Goal: Task Accomplishment & Management: Use online tool/utility

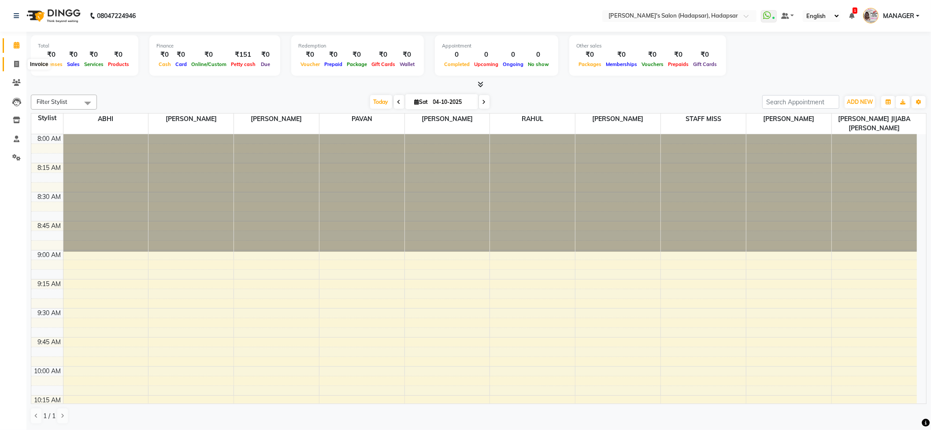
click at [14, 64] on icon at bounding box center [16, 64] width 5 height 7
select select "108"
select select "service"
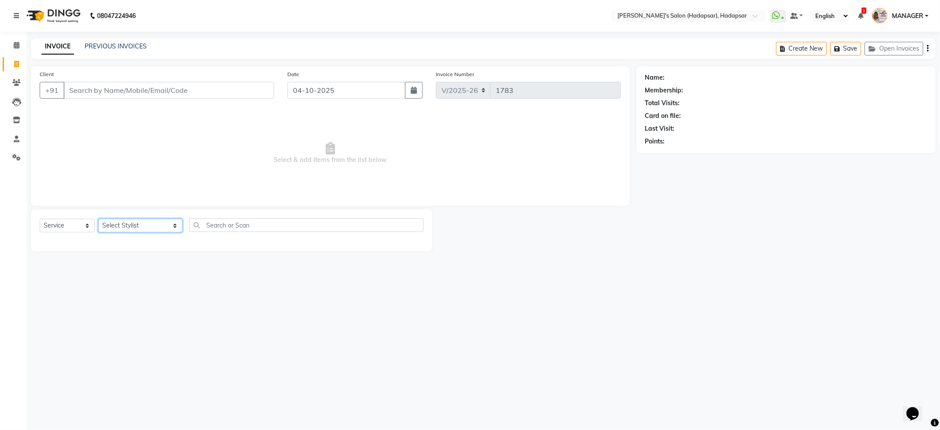
drag, startPoint x: 142, startPoint y: 224, endPoint x: 136, endPoint y: 231, distance: 9.7
click at [142, 224] on select "Select Stylist ABHI [PERSON_NAME] [PERSON_NAME] MANAGER [PERSON_NAME] PRIYA [PE…" at bounding box center [140, 226] width 84 height 14
select select "85655"
click at [98, 219] on select "Select Stylist ABHI [PERSON_NAME] [PERSON_NAME] MANAGER [PERSON_NAME] PRIYA [PE…" at bounding box center [140, 226] width 84 height 14
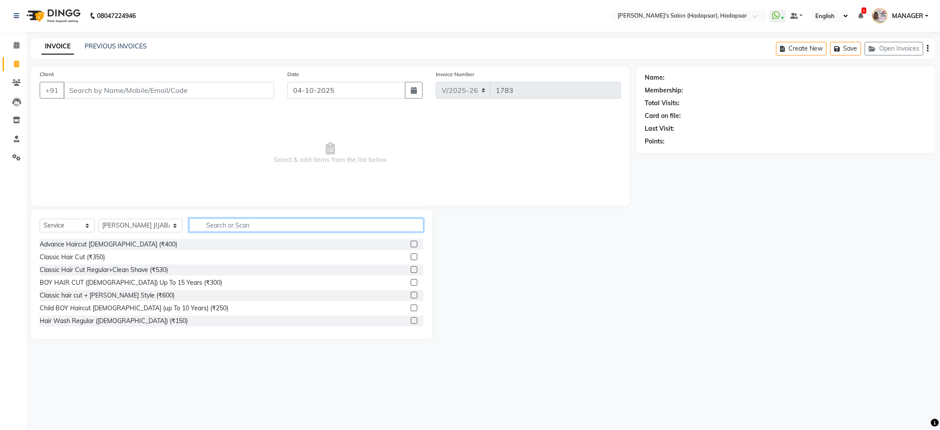
click at [222, 231] on input "text" at bounding box center [306, 226] width 234 height 14
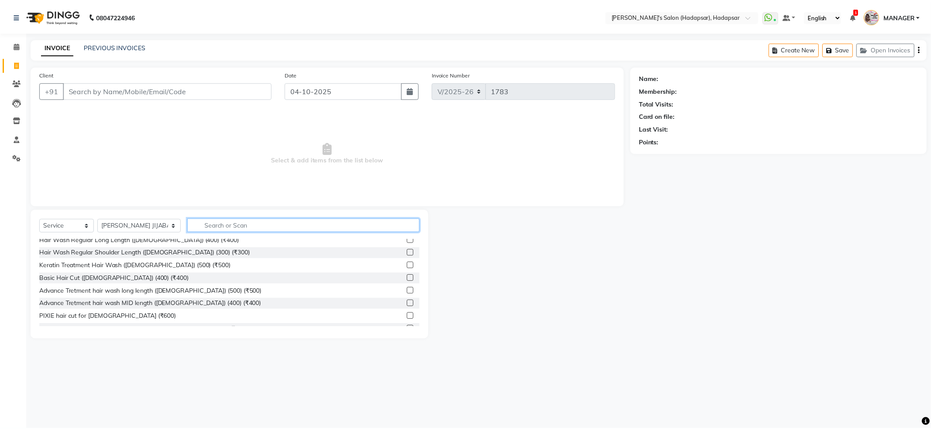
scroll to position [1057, 0]
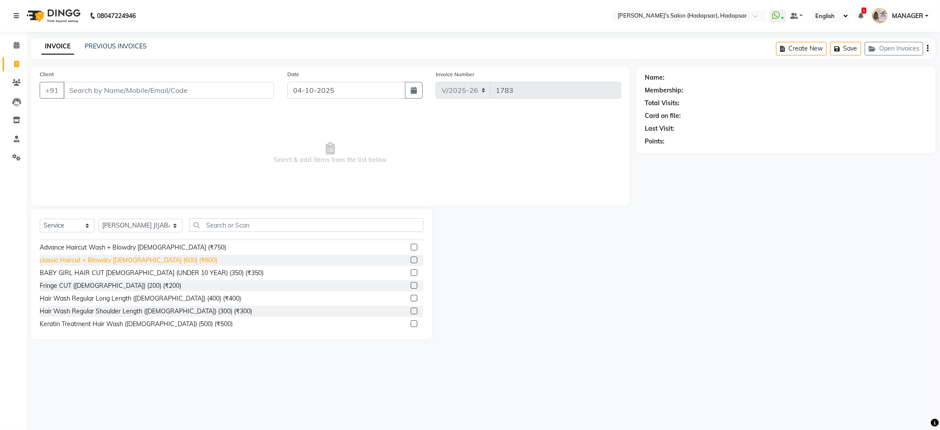
click at [113, 272] on div "BABY GIRL HAIR CUT [DEMOGRAPHIC_DATA] (UNDER 10 YEAR) (350) (₹350)" at bounding box center [152, 273] width 224 height 9
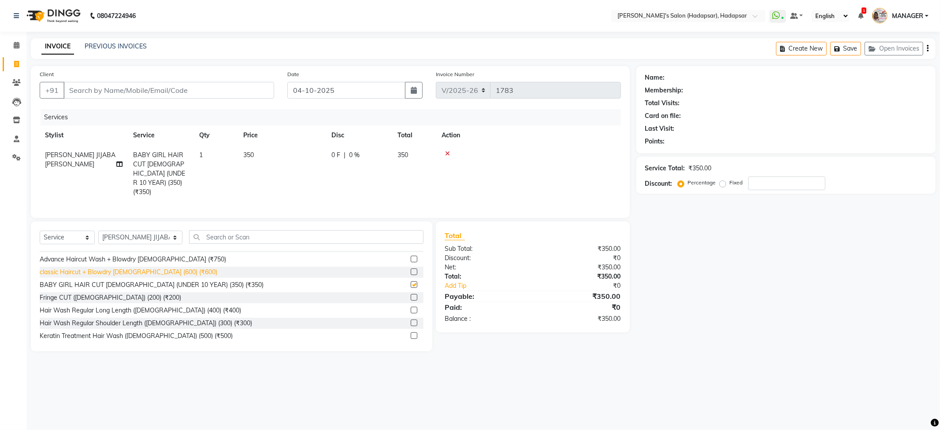
checkbox input "false"
click at [156, 88] on input "Client" at bounding box center [168, 90] width 211 height 17
type input "s"
type input "0"
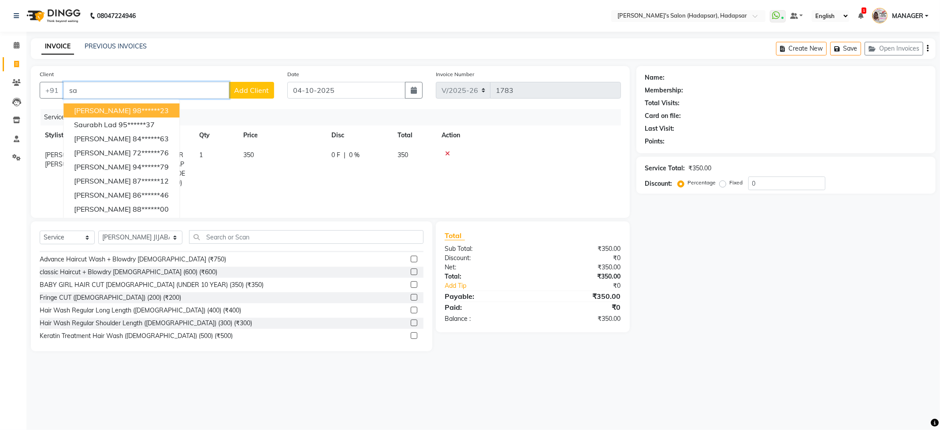
type input "s"
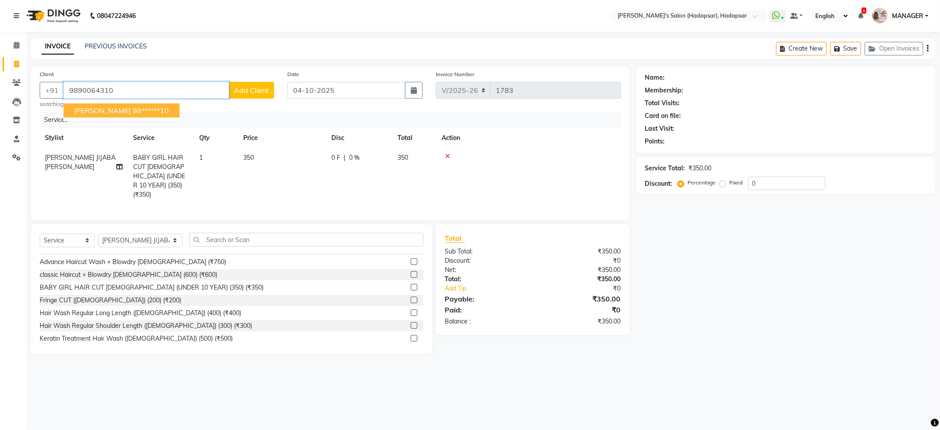
type input "9890064310"
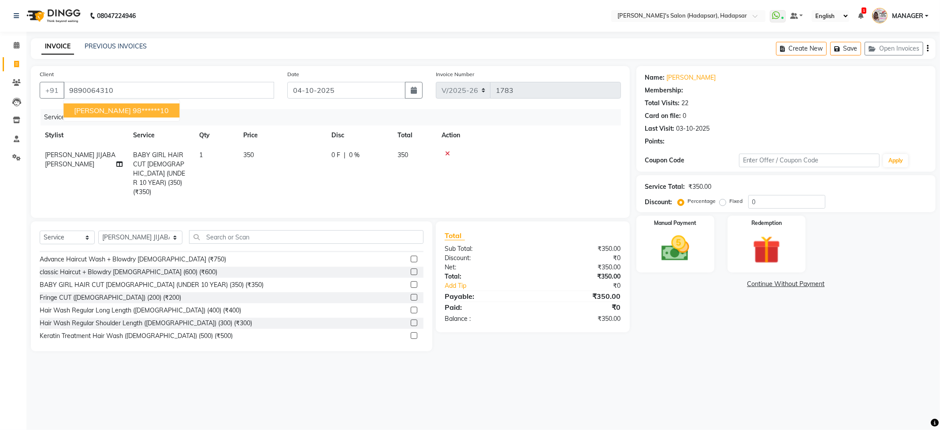
type input "15"
select select "1: Object"
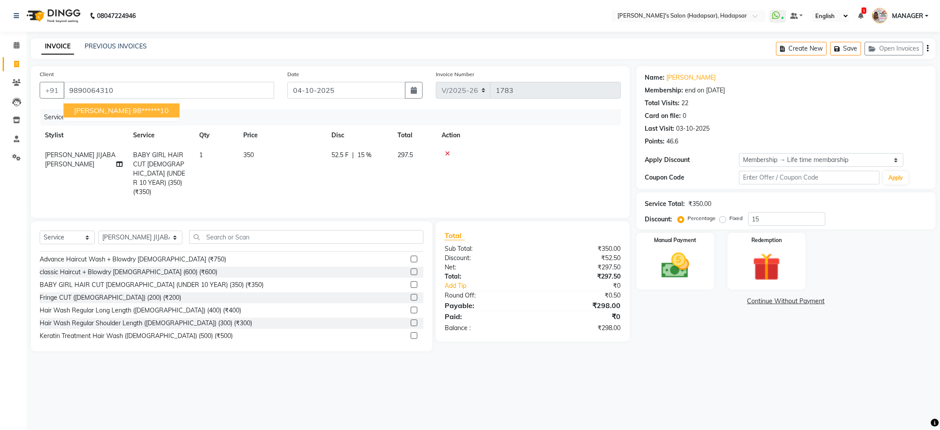
click at [131, 108] on span "[PERSON_NAME]" at bounding box center [102, 110] width 57 height 9
type input "98******10"
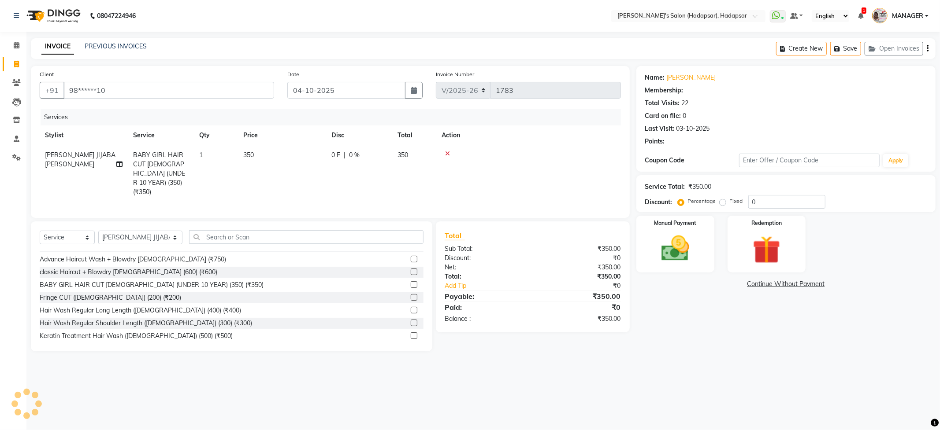
type input "15"
select select "1: Object"
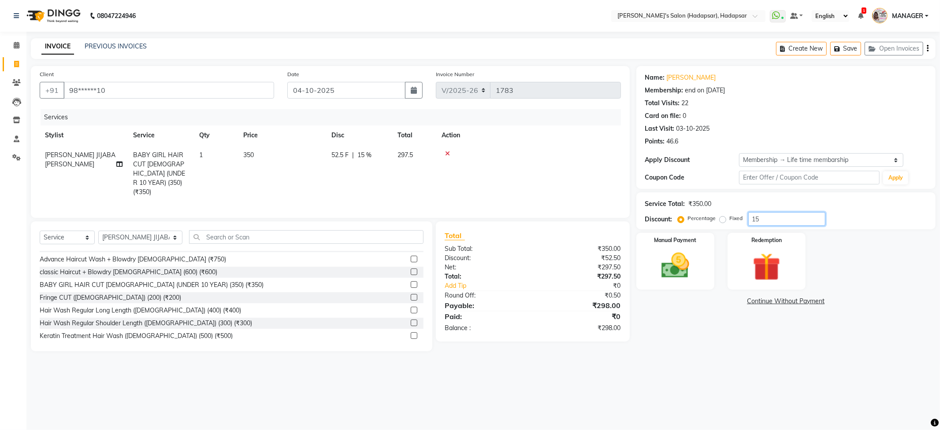
click at [781, 219] on input "15" at bounding box center [786, 219] width 77 height 14
click at [876, 159] on select "Select Membership → Life time membarship" at bounding box center [821, 160] width 164 height 14
drag, startPoint x: 836, startPoint y: 261, endPoint x: 853, endPoint y: 239, distance: 28.3
click at [841, 257] on div "Manual Payment Redemption" at bounding box center [786, 261] width 312 height 57
click at [774, 269] on img at bounding box center [766, 267] width 47 height 36
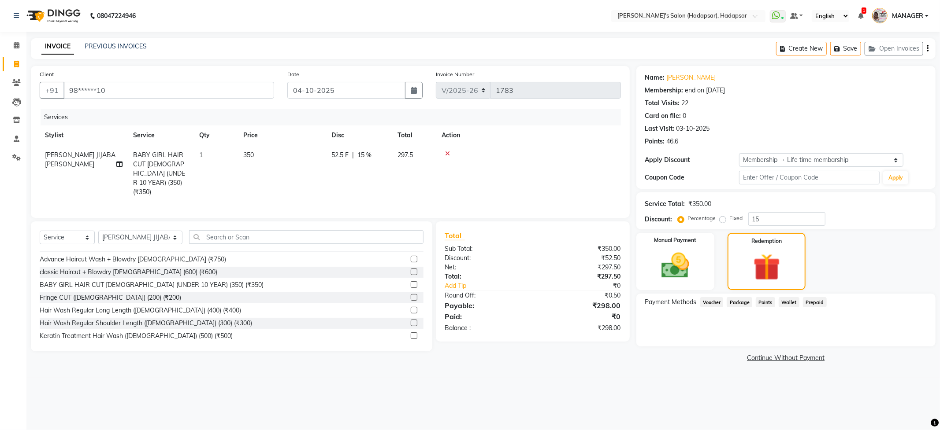
click at [762, 301] on span "Points" at bounding box center [765, 302] width 19 height 10
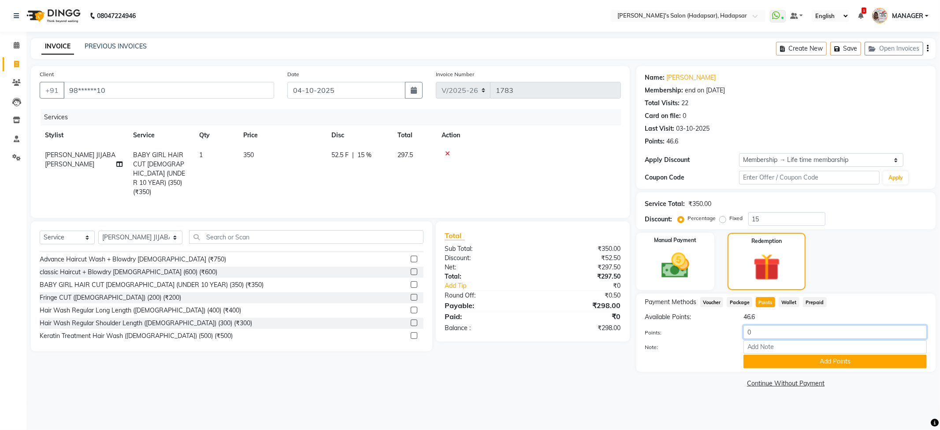
click at [767, 332] on input "0" at bounding box center [834, 333] width 183 height 14
type input "46"
click at [802, 358] on button "Add Points" at bounding box center [834, 362] width 183 height 14
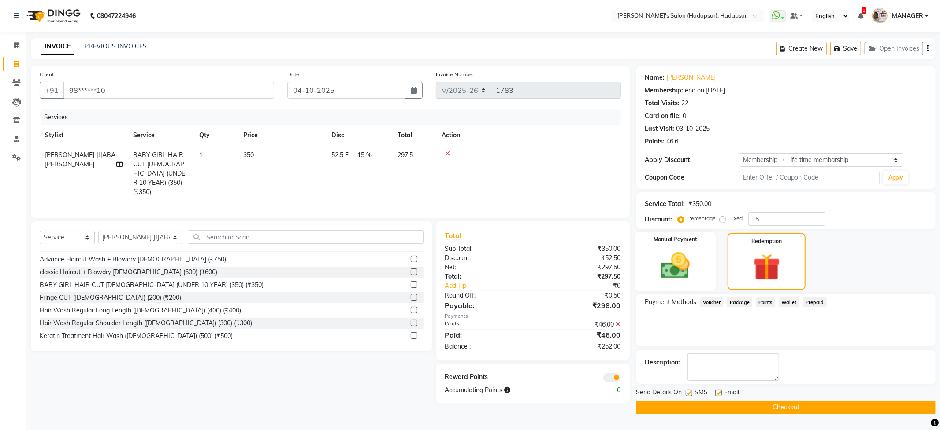
click at [678, 261] on img at bounding box center [675, 265] width 47 height 33
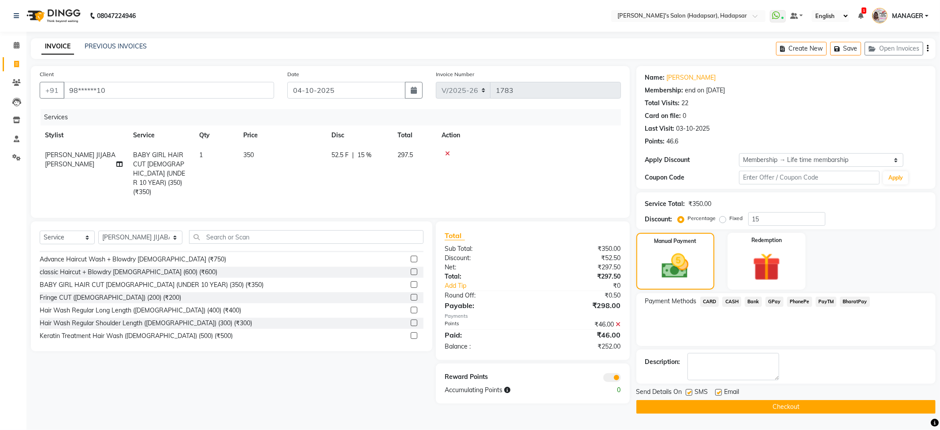
click at [806, 300] on span "PhonePe" at bounding box center [799, 302] width 25 height 10
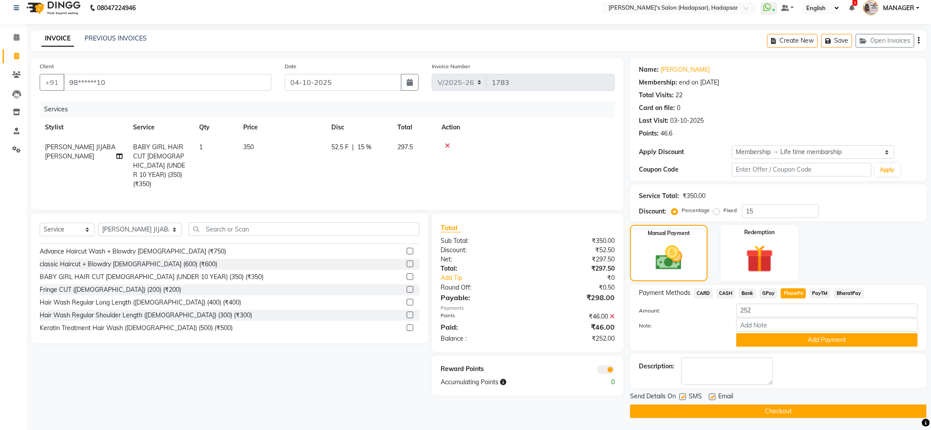
scroll to position [11, 0]
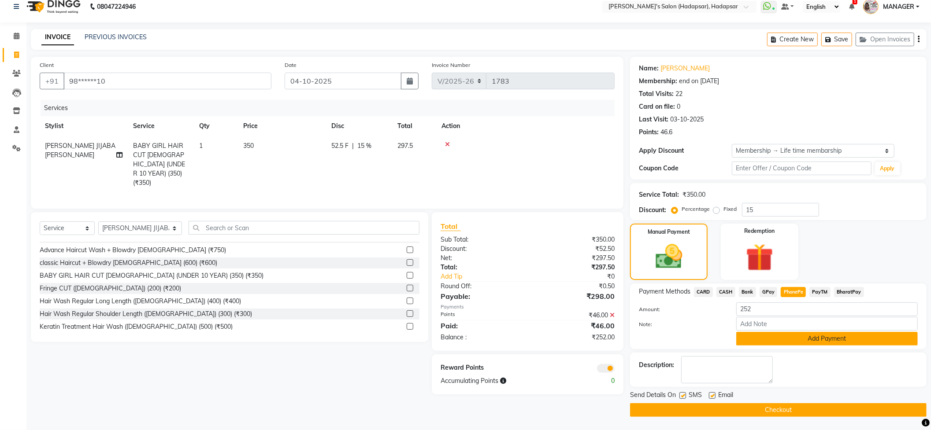
click at [890, 335] on button "Add Payment" at bounding box center [827, 339] width 182 height 14
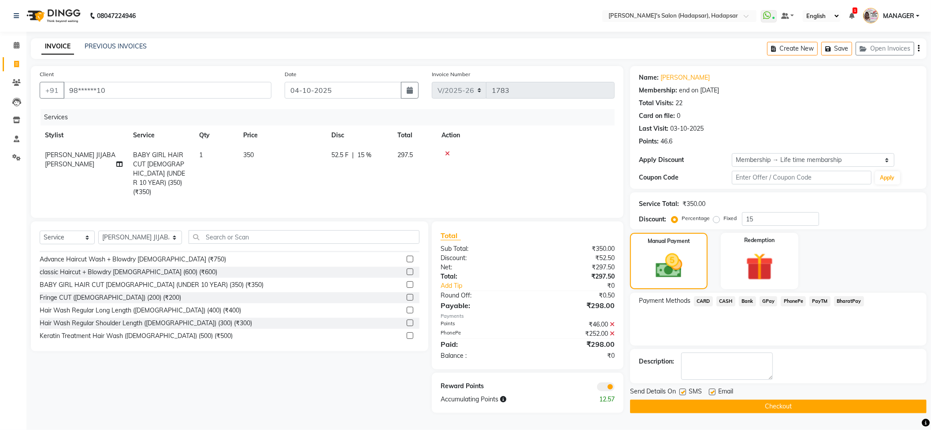
scroll to position [0, 0]
click at [793, 303] on span "PhonePe" at bounding box center [799, 302] width 25 height 10
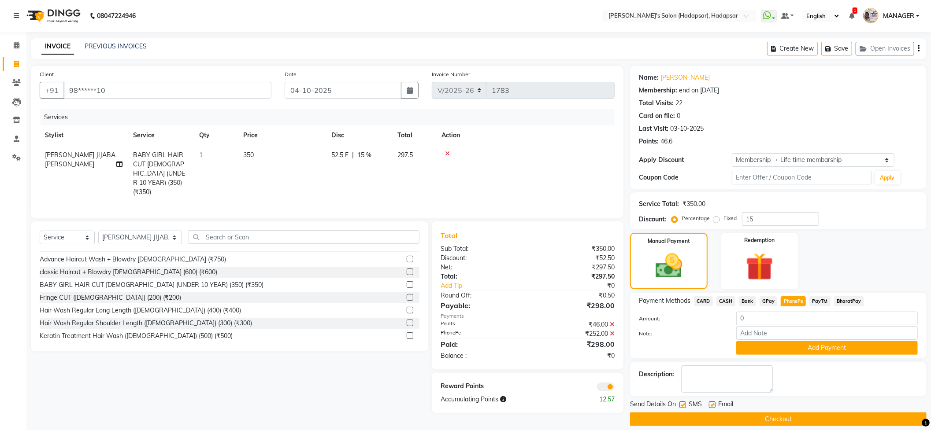
scroll to position [11, 0]
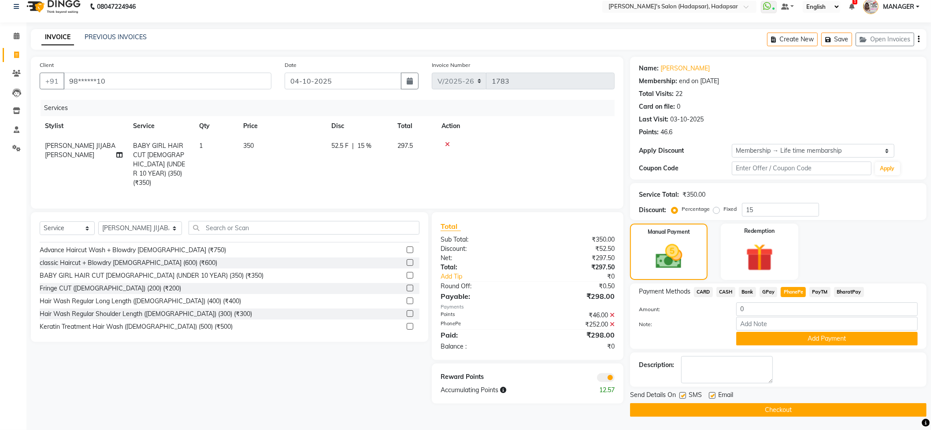
click at [789, 409] on button "Checkout" at bounding box center [778, 411] width 297 height 14
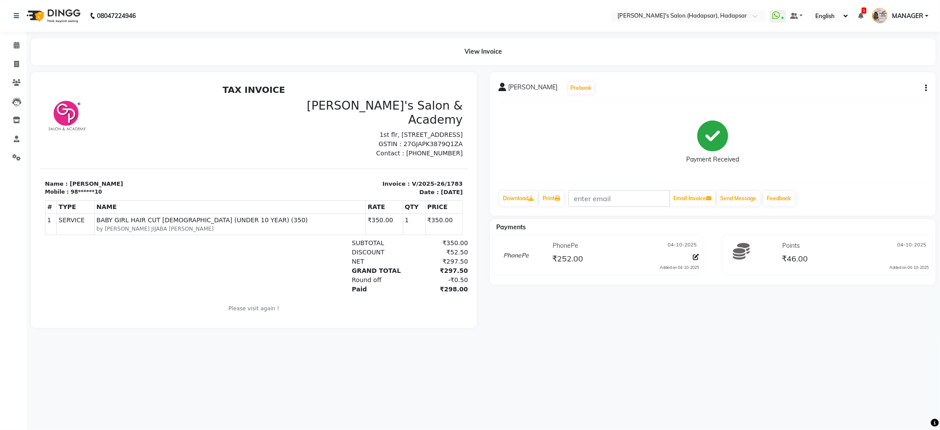
click at [780, 262] on div "₹46.00" at bounding box center [794, 259] width 28 height 12
click at [18, 67] on icon at bounding box center [16, 64] width 5 height 7
select select "service"
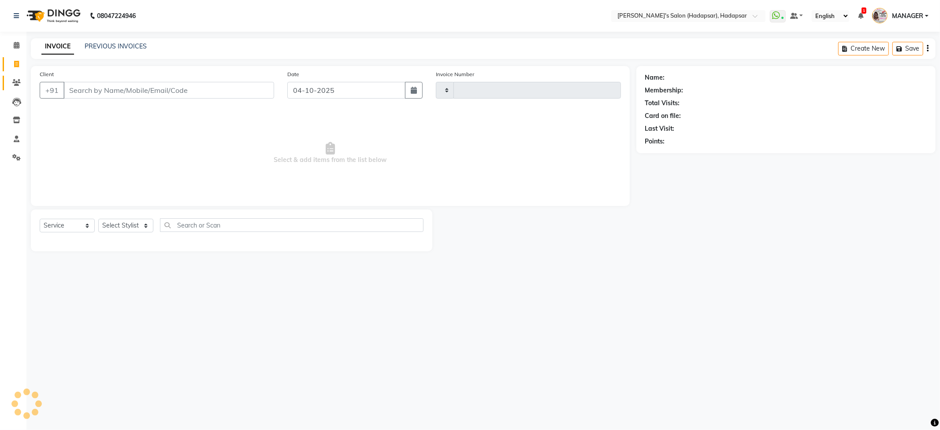
type input "1784"
select select "108"
click at [14, 83] on icon at bounding box center [16, 82] width 8 height 7
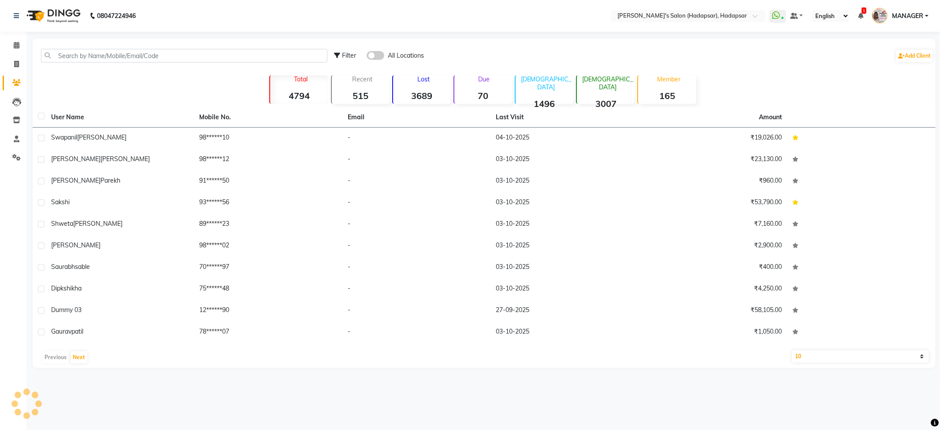
click at [124, 48] on div "Filter All Locations Add Client" at bounding box center [483, 56] width 899 height 28
click at [110, 57] on input "text" at bounding box center [184, 56] width 286 height 14
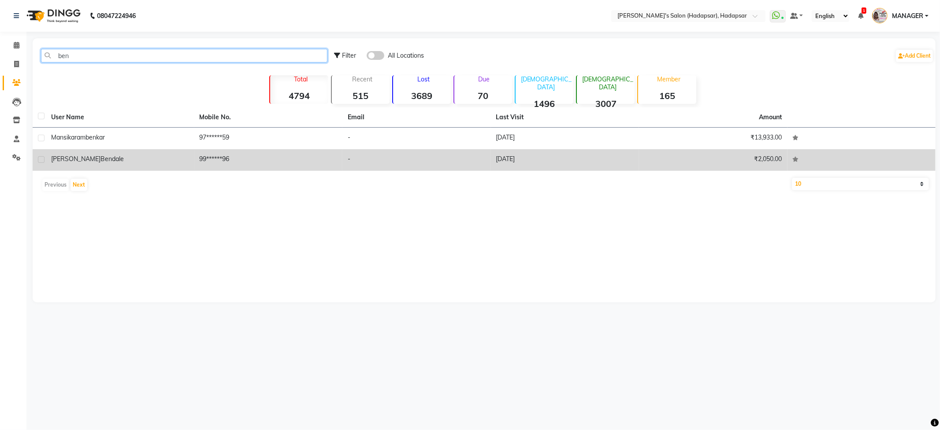
type input "ben"
click at [83, 163] on div "[PERSON_NAME]" at bounding box center [120, 159] width 138 height 9
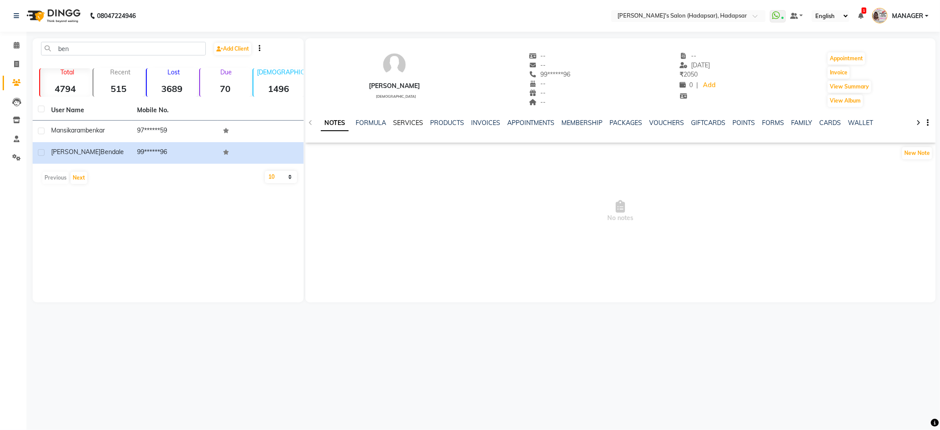
click at [397, 124] on link "SERVICES" at bounding box center [408, 123] width 30 height 8
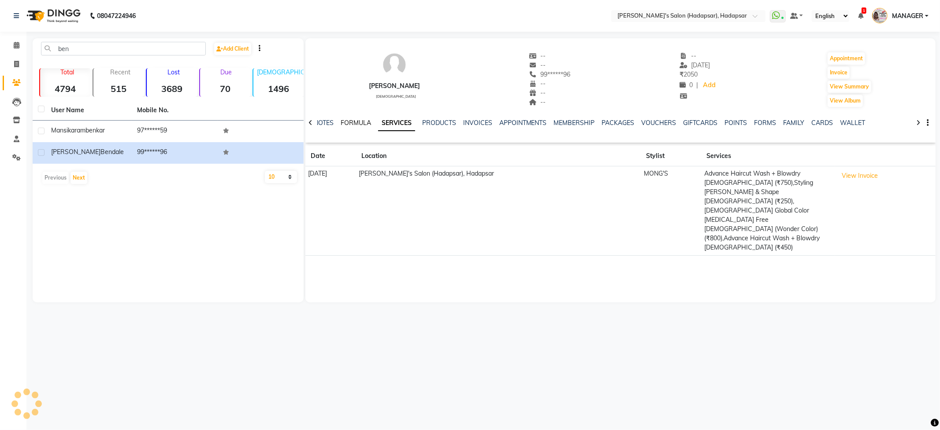
click at [348, 122] on link "FORMULA" at bounding box center [356, 123] width 30 height 8
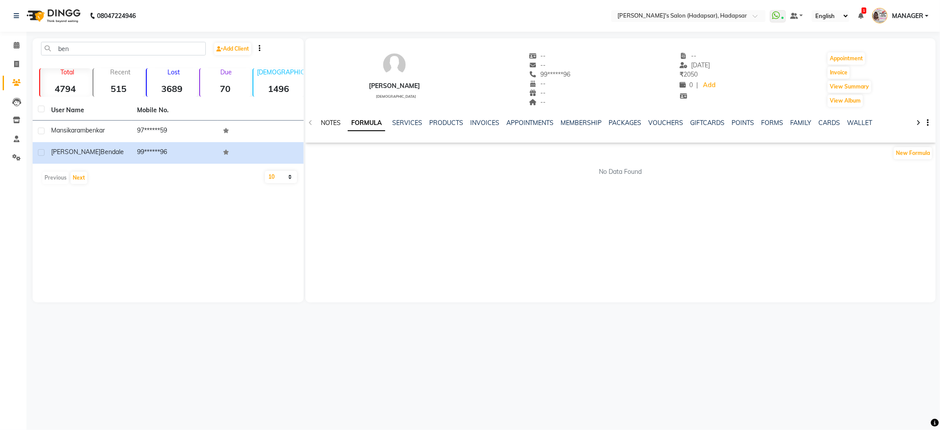
click at [334, 120] on link "NOTES" at bounding box center [331, 123] width 20 height 8
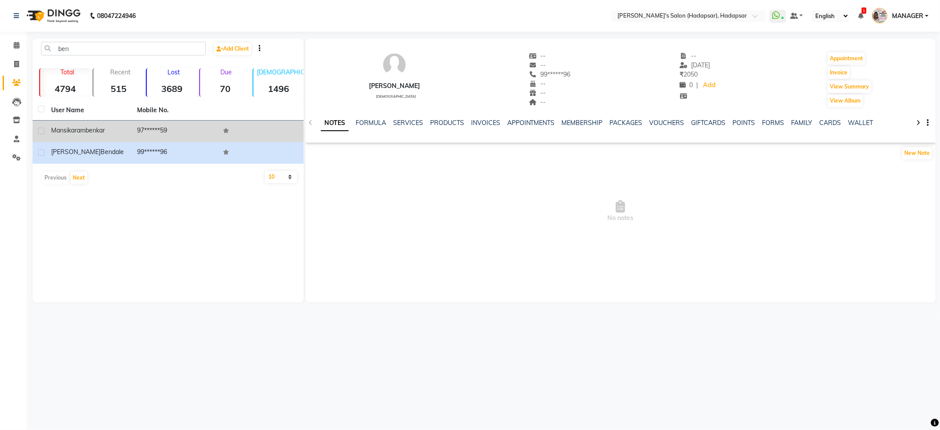
click at [120, 129] on div "[PERSON_NAME]" at bounding box center [88, 130] width 75 height 9
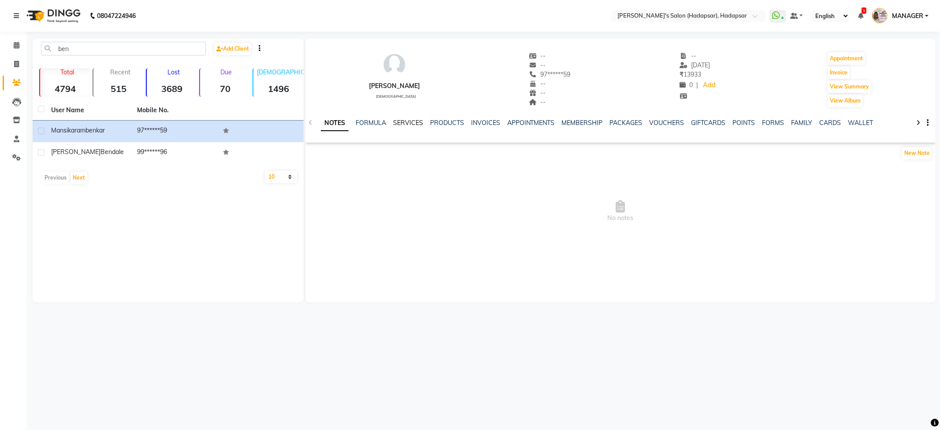
drag, startPoint x: 405, startPoint y: 120, endPoint x: 409, endPoint y: 124, distance: 5.6
click at [407, 122] on link "SERVICES" at bounding box center [408, 123] width 30 height 8
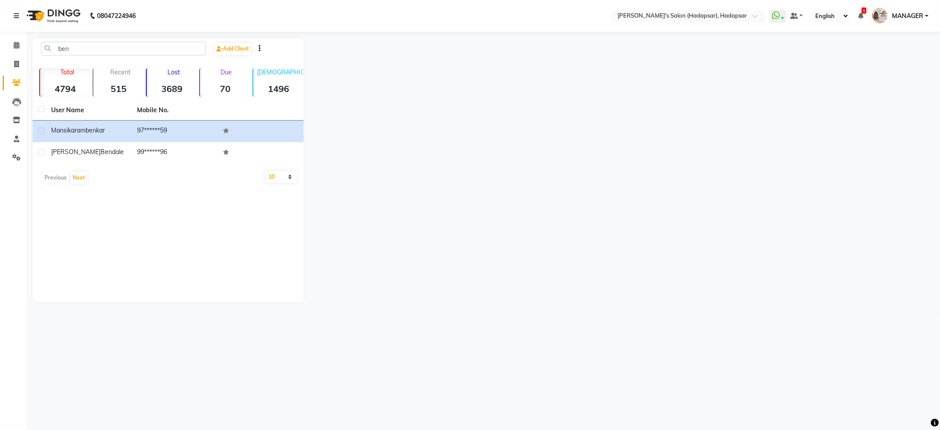
select select "service"
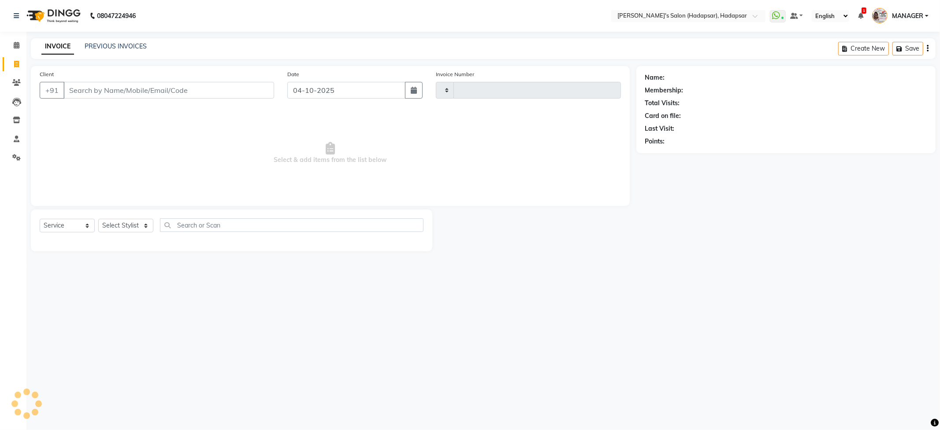
type input "1784"
select select "108"
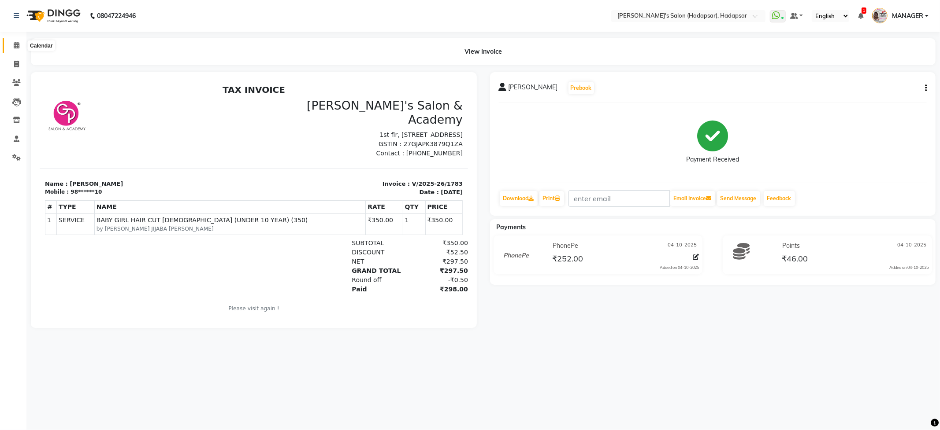
click at [14, 48] on icon at bounding box center [17, 45] width 6 height 7
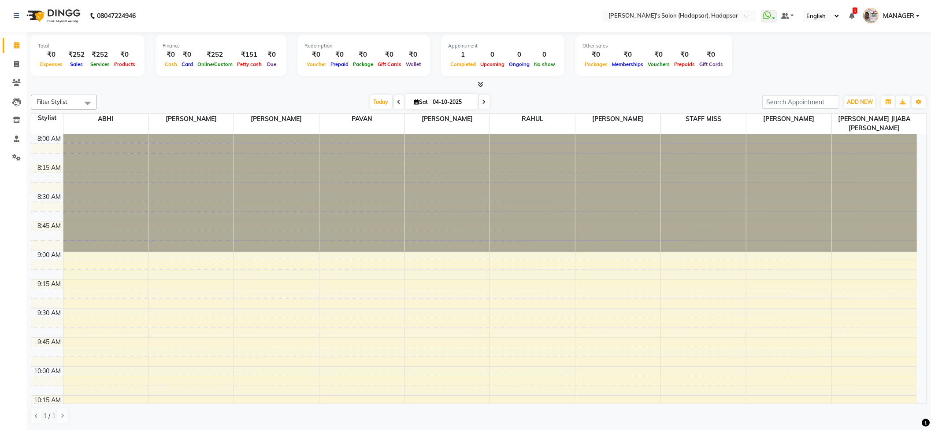
click at [397, 104] on icon at bounding box center [399, 102] width 4 height 5
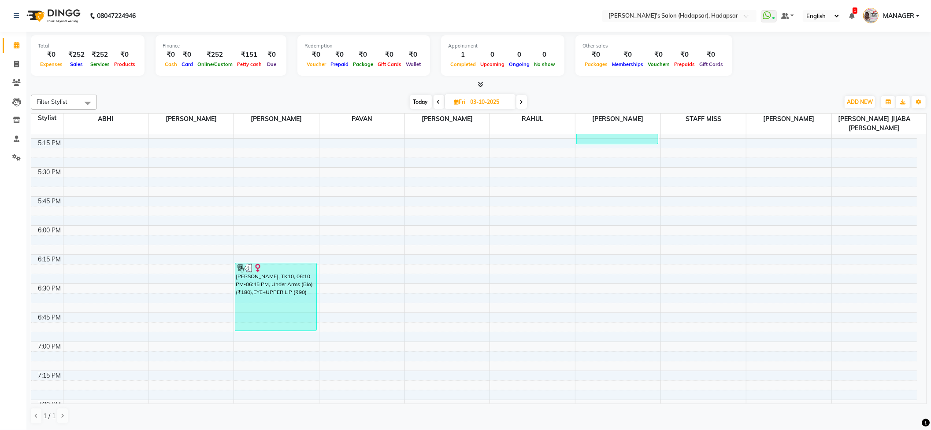
scroll to position [1178, 0]
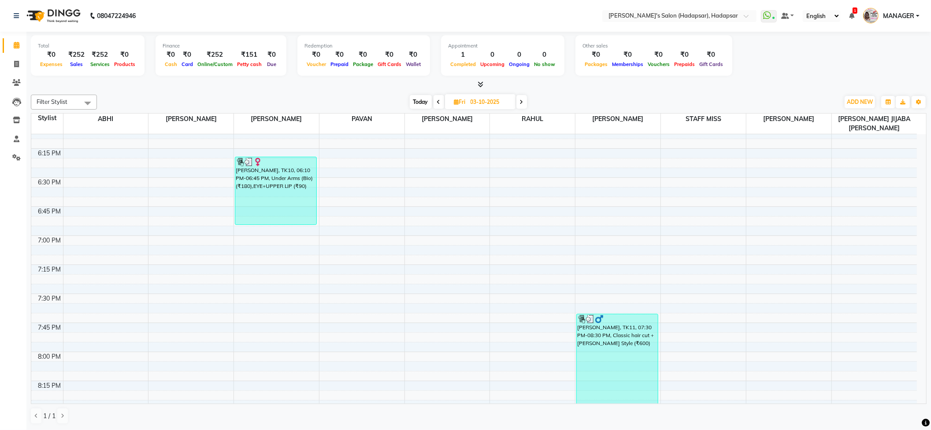
click at [415, 103] on span "Today" at bounding box center [421, 102] width 22 height 14
type input "04-10-2025"
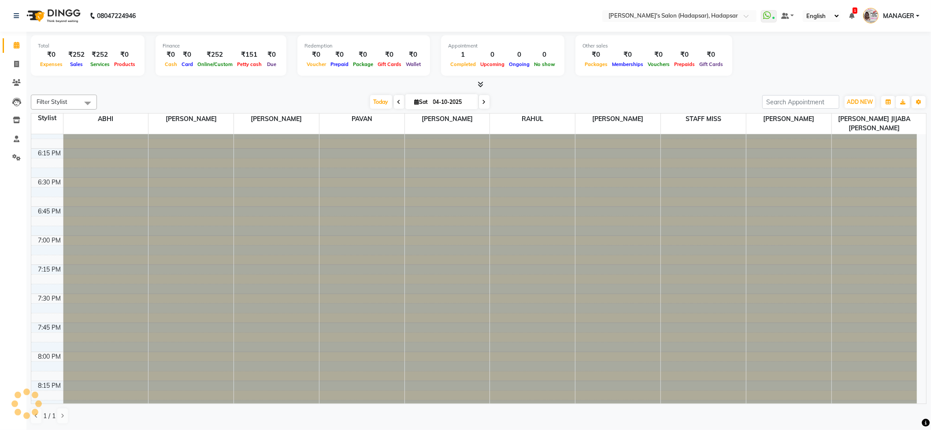
scroll to position [473, 0]
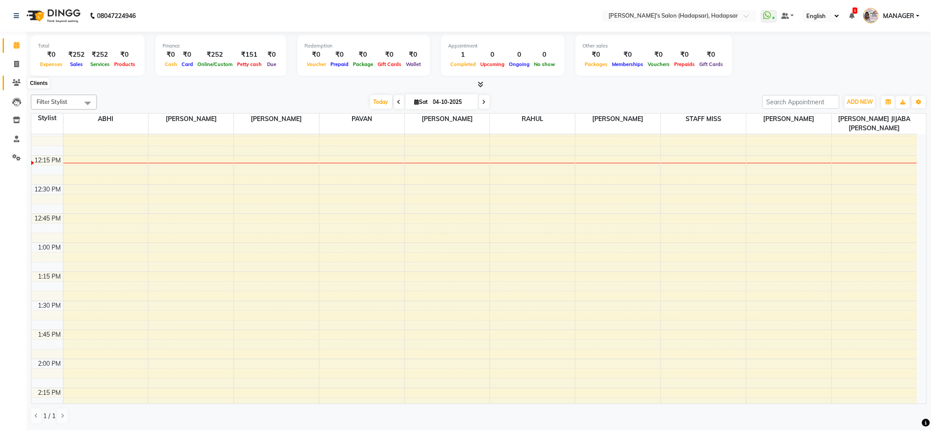
click at [17, 80] on icon at bounding box center [16, 82] width 8 height 7
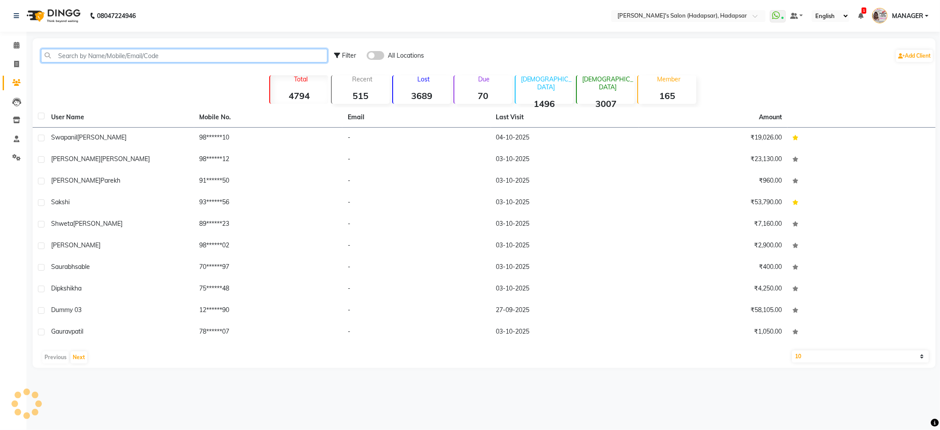
click at [115, 51] on input "text" at bounding box center [184, 56] width 286 height 14
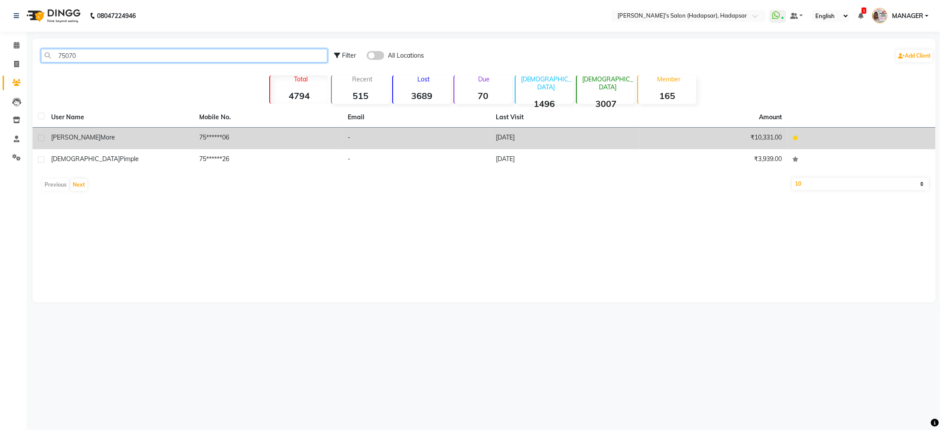
type input "75070"
click at [90, 135] on div "[PERSON_NAME] more" at bounding box center [120, 137] width 138 height 9
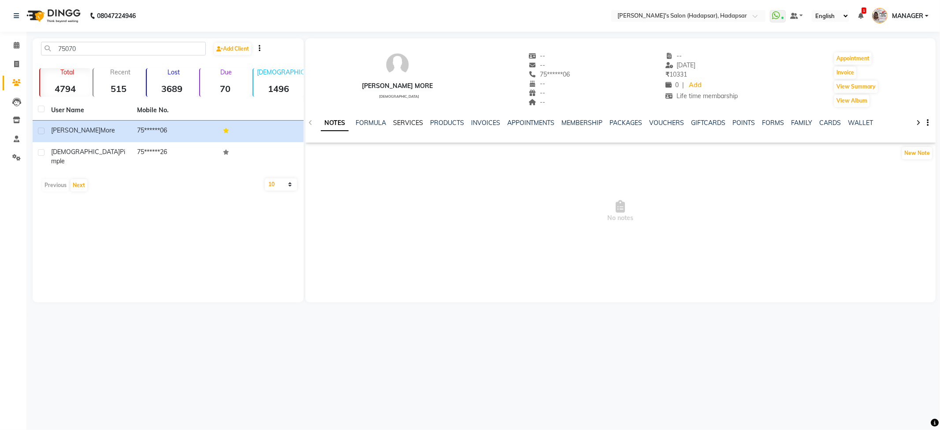
click at [404, 122] on link "SERVICES" at bounding box center [408, 123] width 30 height 8
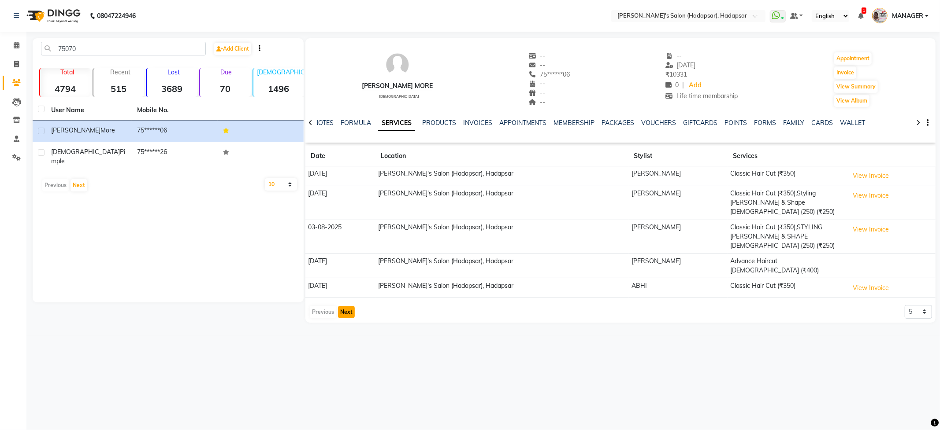
click at [342, 306] on button "Next" at bounding box center [346, 312] width 17 height 12
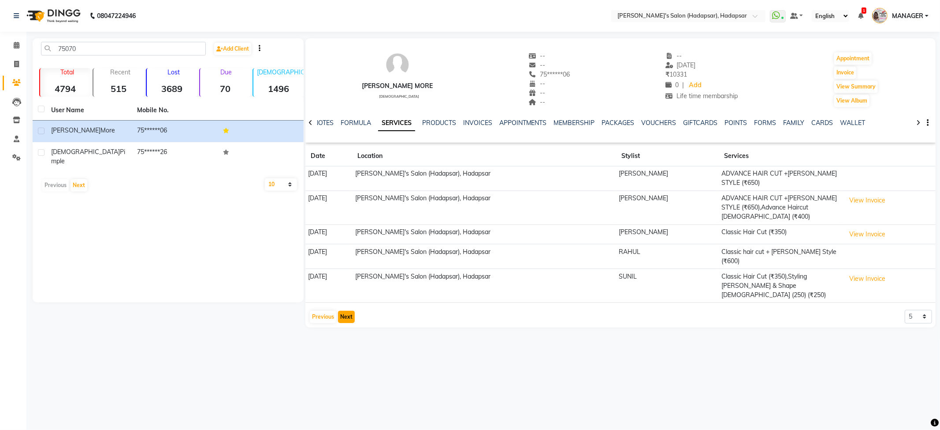
click at [341, 311] on button "Next" at bounding box center [346, 317] width 17 height 12
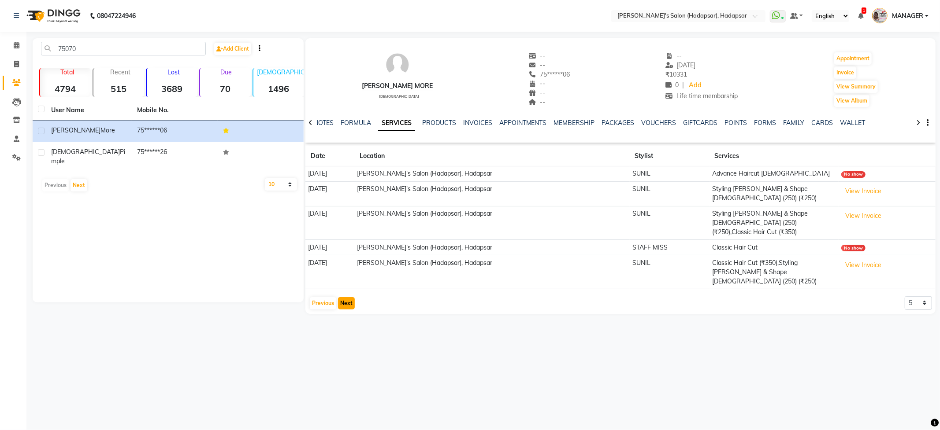
click at [341, 297] on button "Next" at bounding box center [346, 303] width 17 height 12
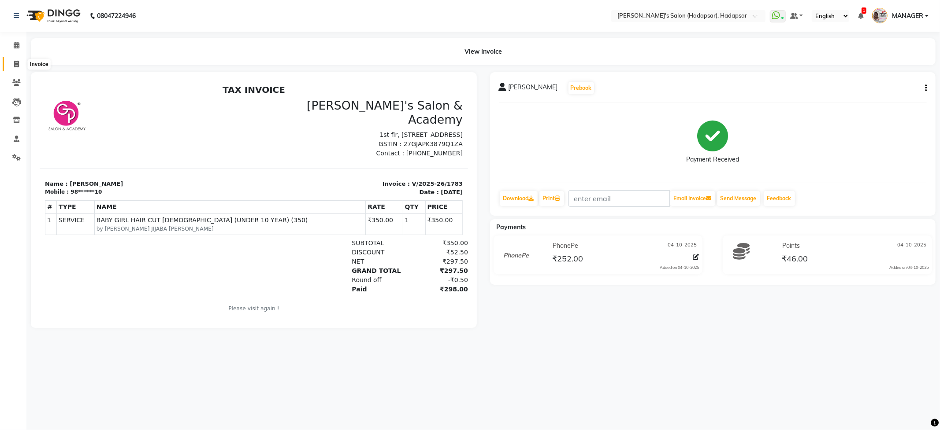
click at [19, 66] on icon at bounding box center [16, 64] width 5 height 7
select select "108"
select select "service"
